Goal: Task Accomplishment & Management: Manage account settings

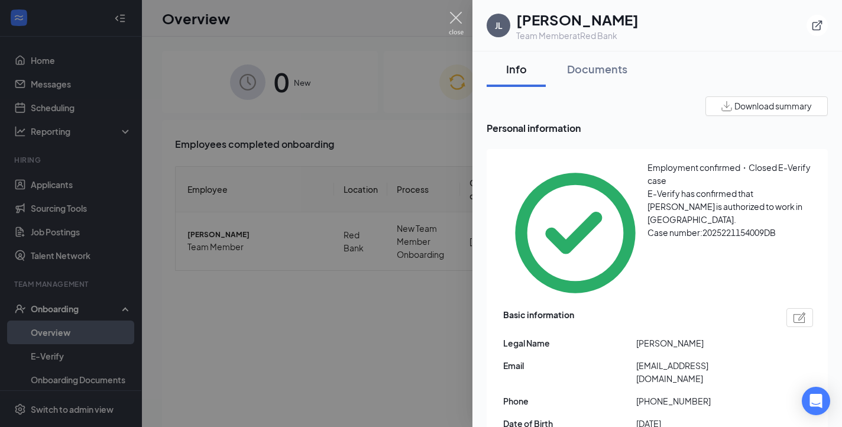
click at [454, 18] on img at bounding box center [456, 23] width 15 height 23
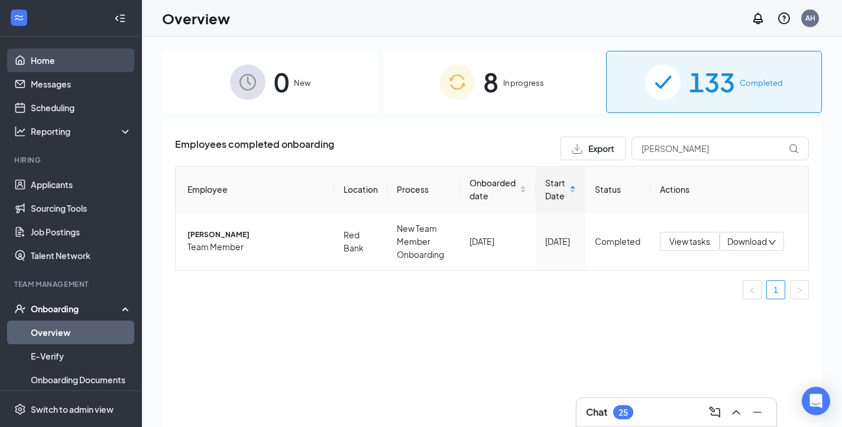
click at [46, 60] on link "Home" at bounding box center [81, 60] width 101 height 24
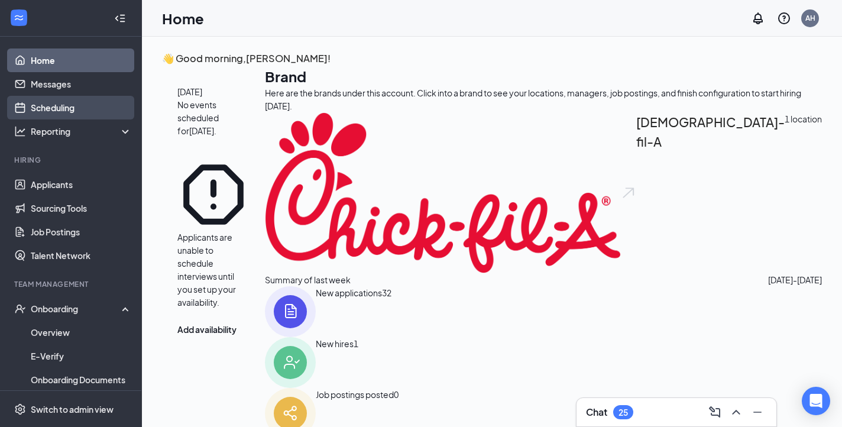
click at [67, 109] on link "Scheduling" at bounding box center [81, 108] width 101 height 24
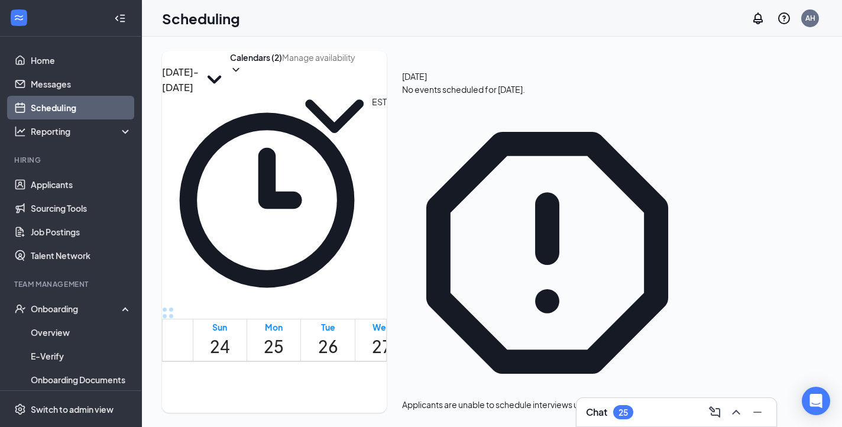
scroll to position [581, 0]
click at [242, 76] on icon "ChevronDown" at bounding box center [236, 70] width 12 height 12
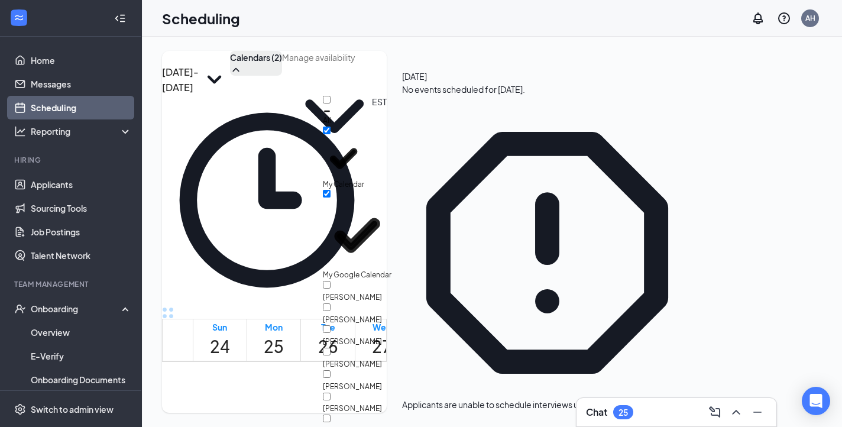
click at [376, 109] on div "All" at bounding box center [376, 111] width 106 height 31
checkbox input "true"
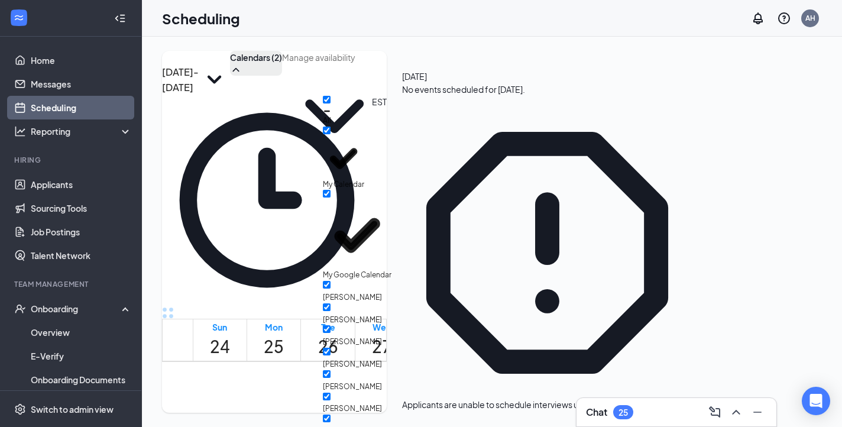
checkbox input "true"
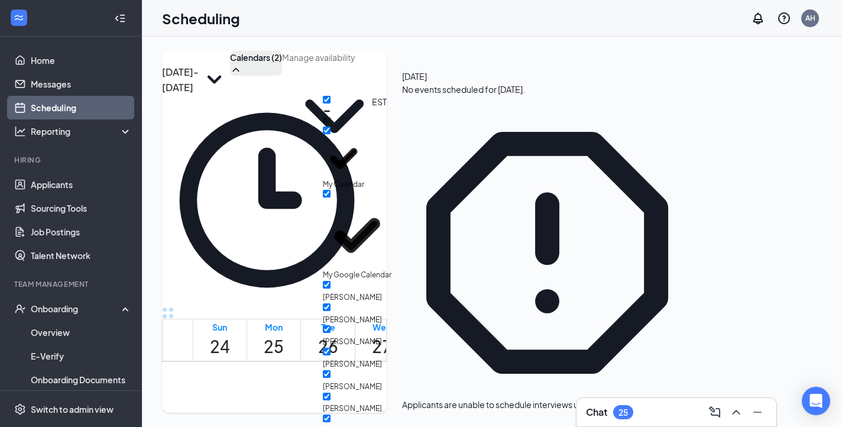
checkbox input "true"
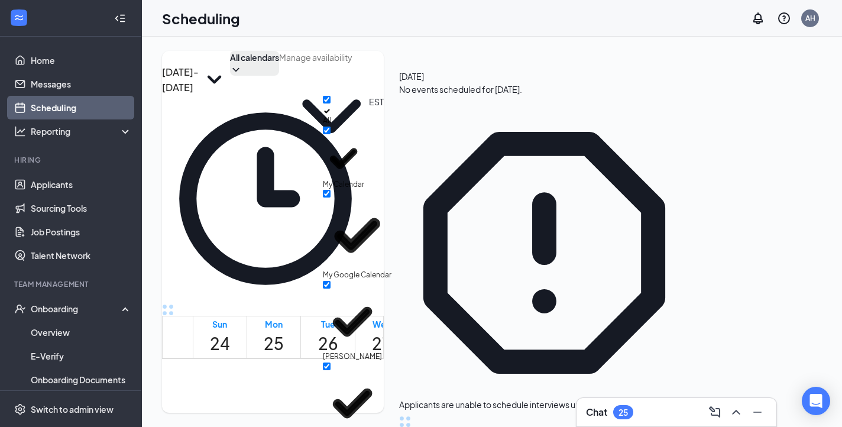
click at [406, 47] on div "[DATE] - [DATE] All calendars EST Sun 24 Mon 25 Tue 26 Wed 27 Thu 28 Fri 29 Sat…" at bounding box center [492, 232] width 700 height 390
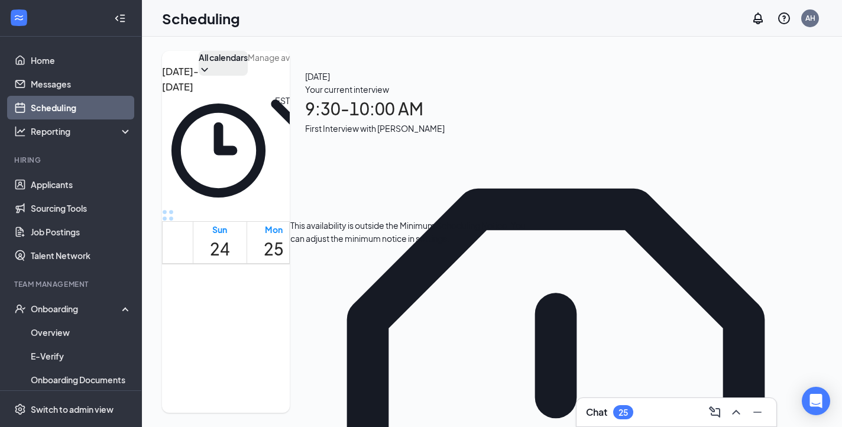
scroll to position [645, 0]
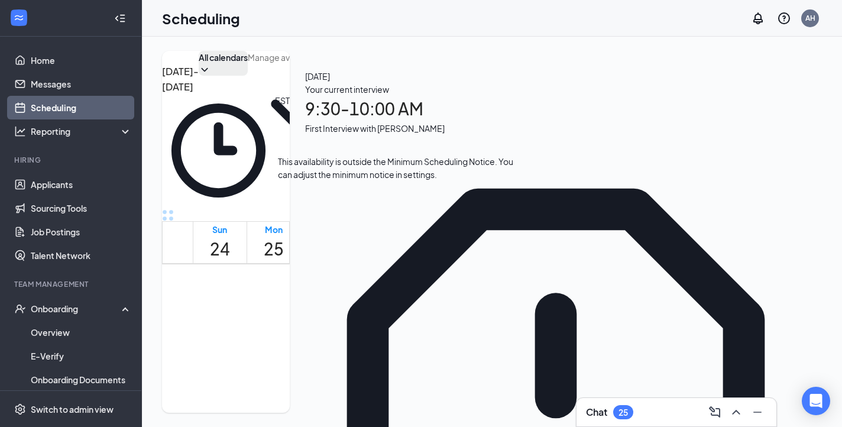
click at [436, 334] on div "1" at bounding box center [446, 342] width 20 height 16
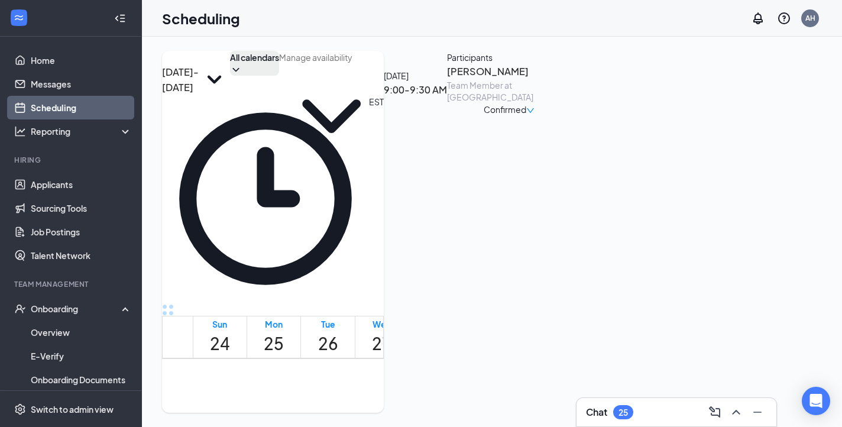
click at [571, 79] on h3 "[PERSON_NAME]" at bounding box center [509, 71] width 124 height 15
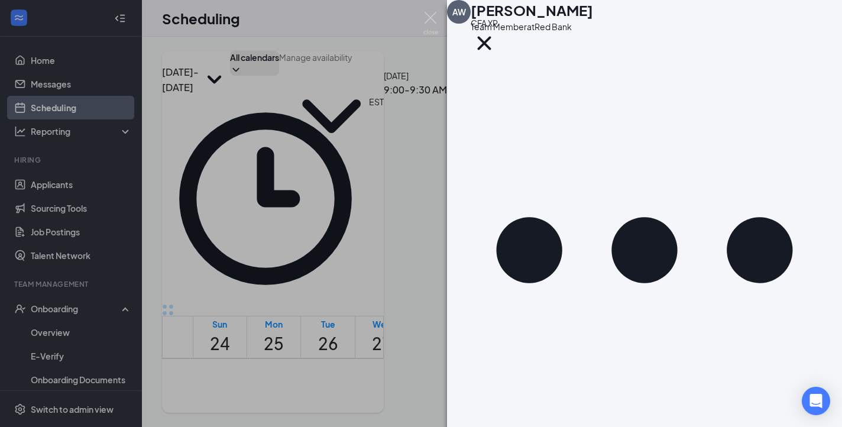
scroll to position [147, 0]
click at [430, 14] on img at bounding box center [430, 23] width 15 height 23
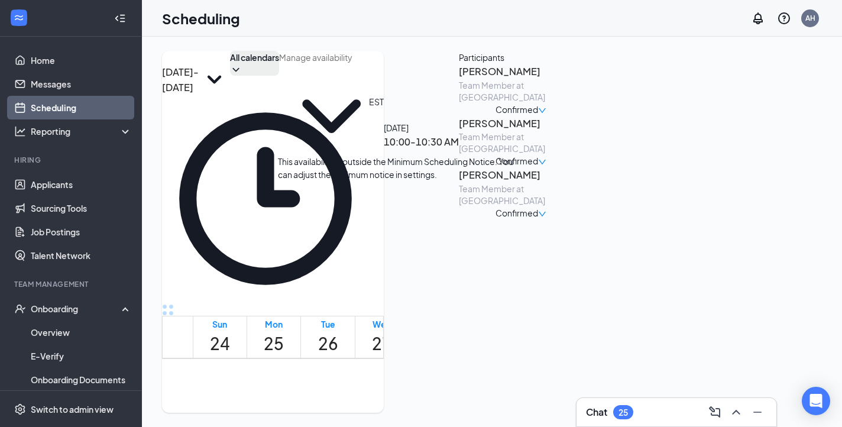
click at [436, 394] on span "9:30-10:00 AM" at bounding box center [446, 411] width 20 height 34
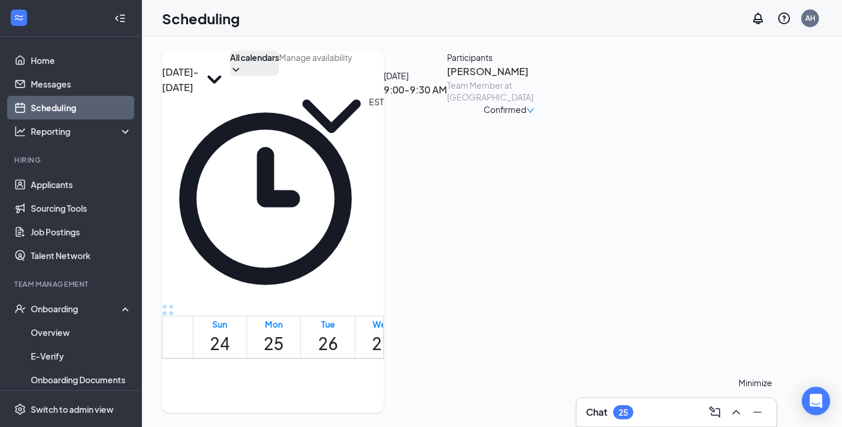
click at [763, 410] on icon "Minimize" at bounding box center [758, 412] width 14 height 14
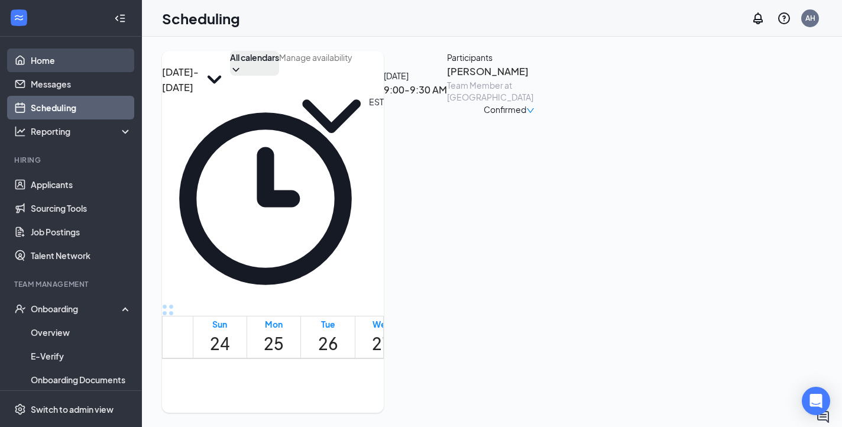
click at [59, 62] on link "Home" at bounding box center [81, 60] width 101 height 24
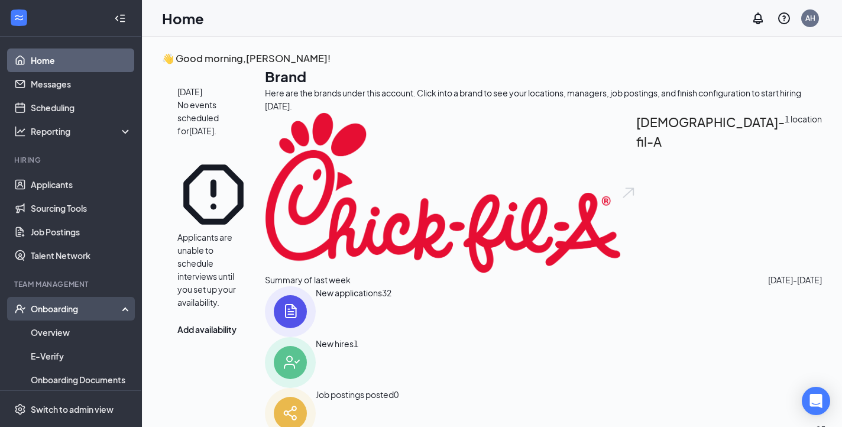
click at [74, 309] on div "Onboarding" at bounding box center [76, 309] width 91 height 12
click at [69, 310] on div "Onboarding" at bounding box center [76, 309] width 91 height 12
click at [63, 328] on link "Overview" at bounding box center [81, 333] width 101 height 24
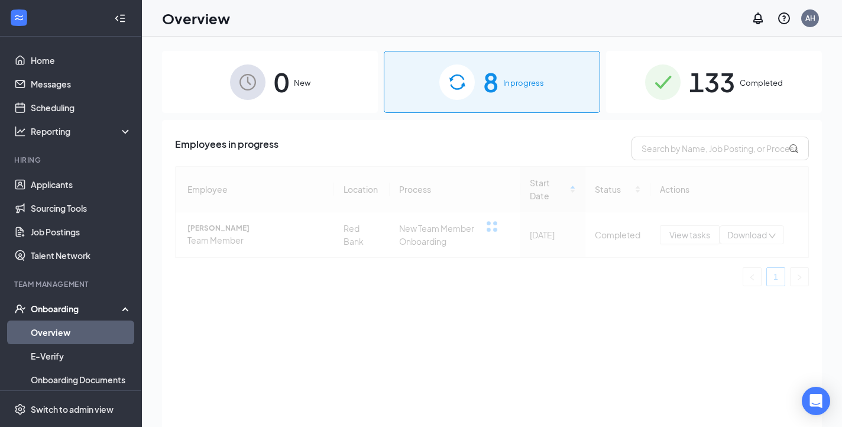
click at [506, 89] on div "8 In progress" at bounding box center [492, 82] width 216 height 62
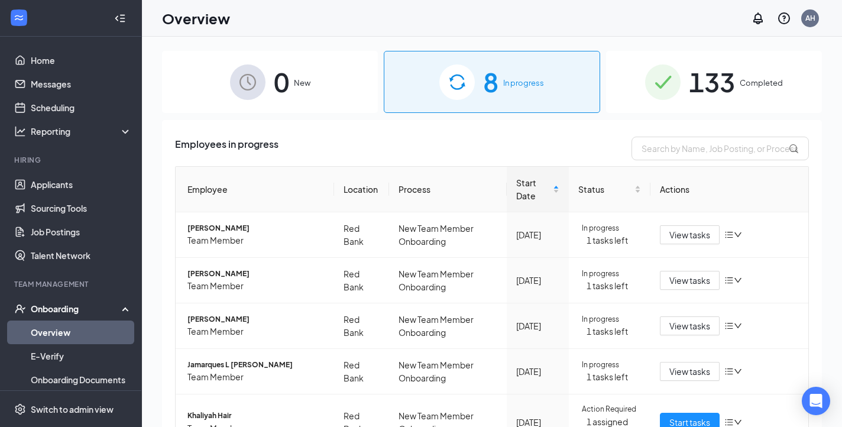
click at [717, 53] on div "133 Completed" at bounding box center [714, 82] width 216 height 62
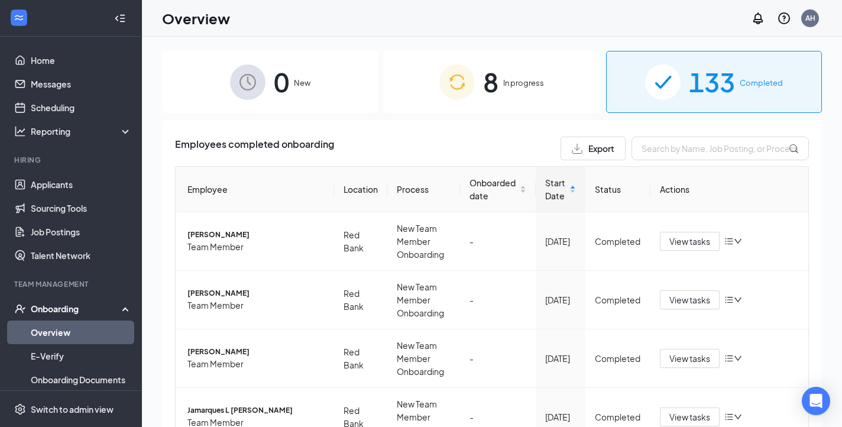
click at [715, 76] on span "133" at bounding box center [712, 82] width 46 height 41
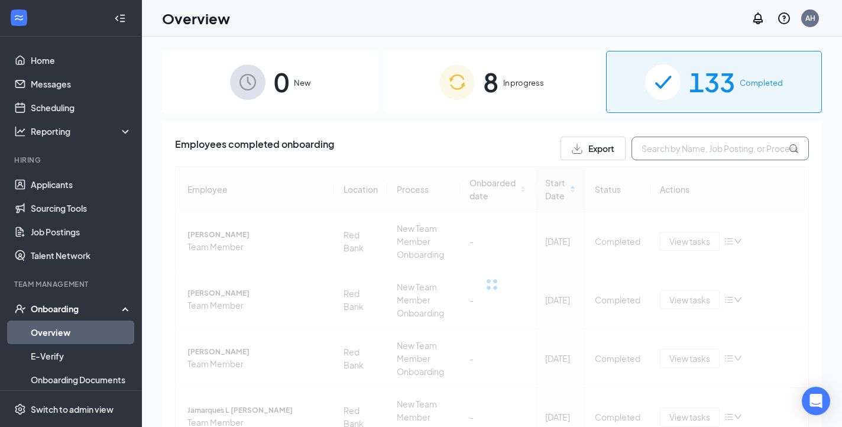
click at [678, 155] on input "text" at bounding box center [720, 149] width 177 height 24
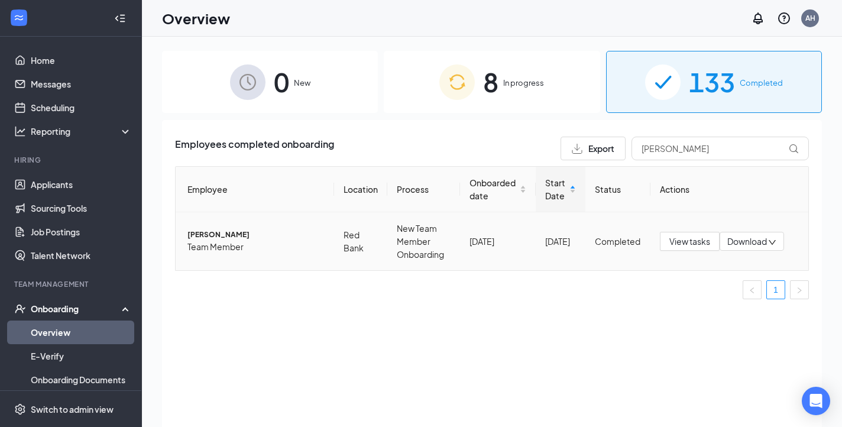
click at [235, 237] on span "[PERSON_NAME]" at bounding box center [255, 234] width 137 height 11
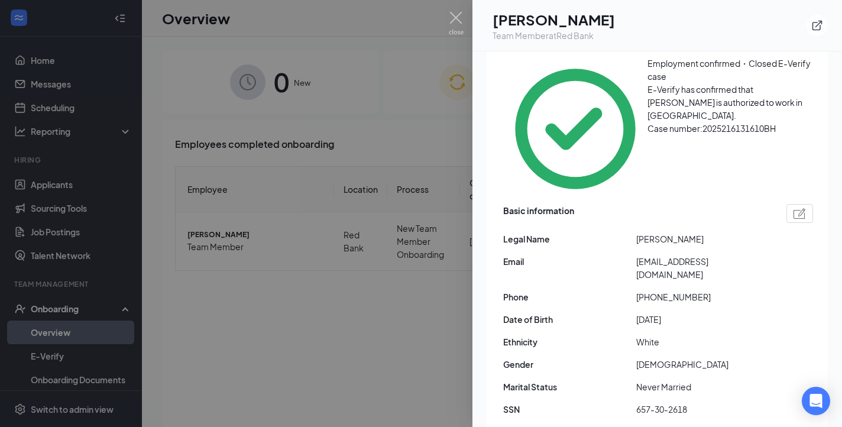
scroll to position [106, 0]
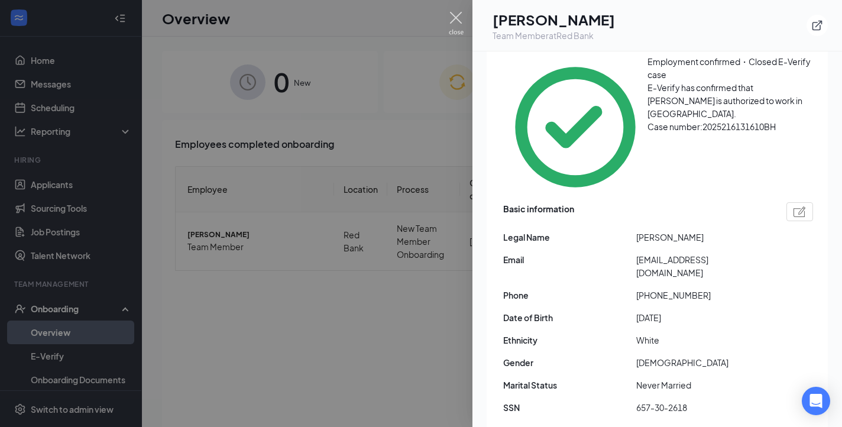
click at [452, 25] on img at bounding box center [456, 23] width 15 height 23
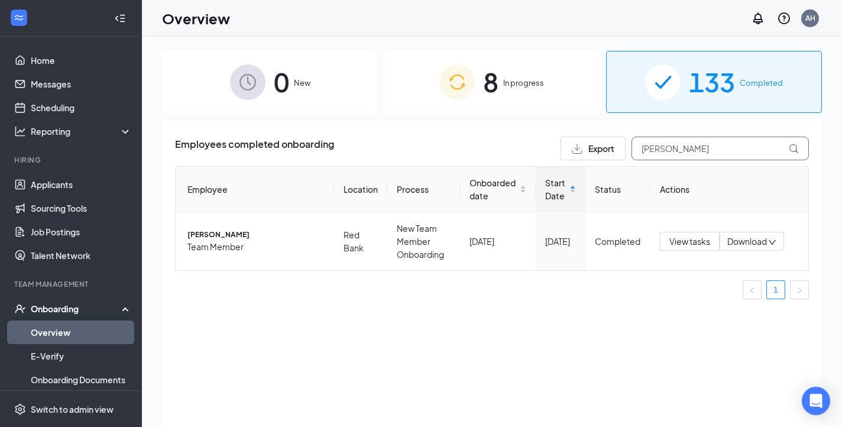
drag, startPoint x: 662, startPoint y: 148, endPoint x: 518, endPoint y: 143, distance: 144.4
click at [518, 143] on div "Employees completed onboarding Export [PERSON_NAME]" at bounding box center [492, 149] width 634 height 24
click at [198, 217] on td "[PERSON_NAME] Team Member" at bounding box center [255, 241] width 159 height 58
click at [201, 234] on span "[PERSON_NAME]" at bounding box center [255, 234] width 137 height 11
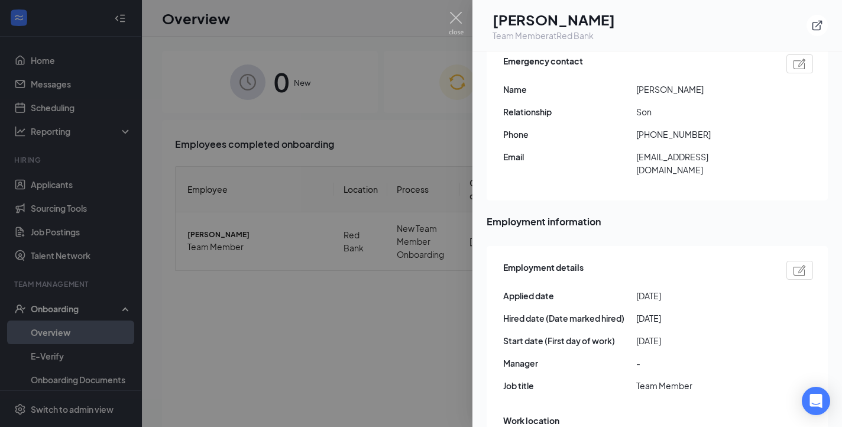
scroll to position [555, 0]
click at [461, 20] on img at bounding box center [456, 23] width 15 height 23
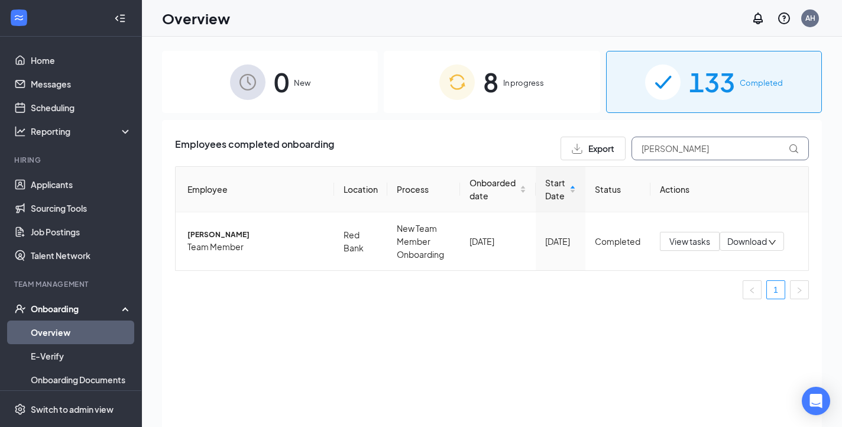
click at [705, 144] on input "[PERSON_NAME]" at bounding box center [720, 149] width 177 height 24
type input "c"
type input "[PERSON_NAME]"
click at [218, 234] on span "[PERSON_NAME]" at bounding box center [255, 234] width 137 height 11
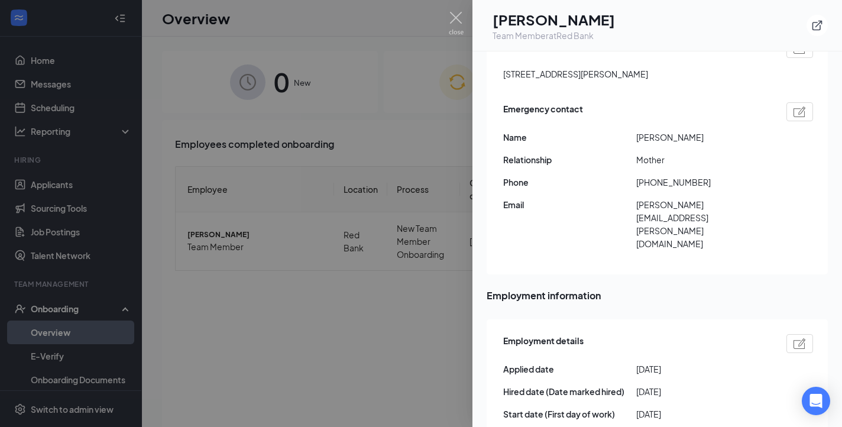
scroll to position [513, 0]
